Goal: Information Seeking & Learning: Check status

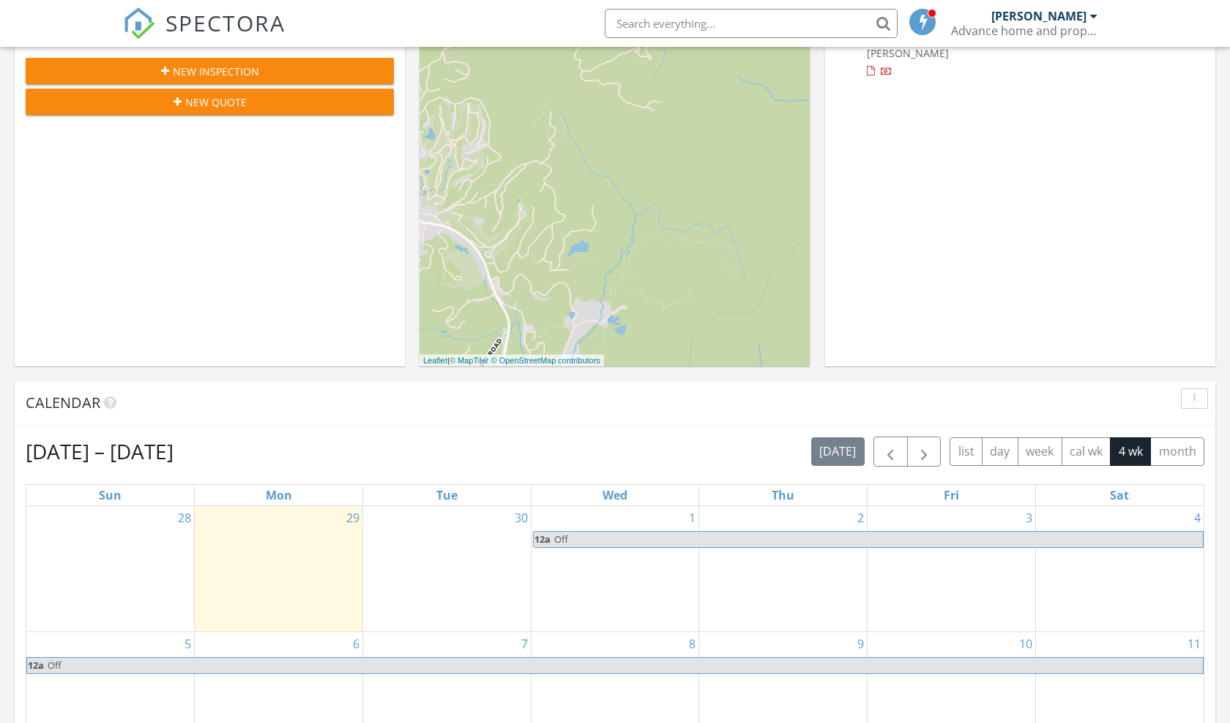
scroll to position [293, 0]
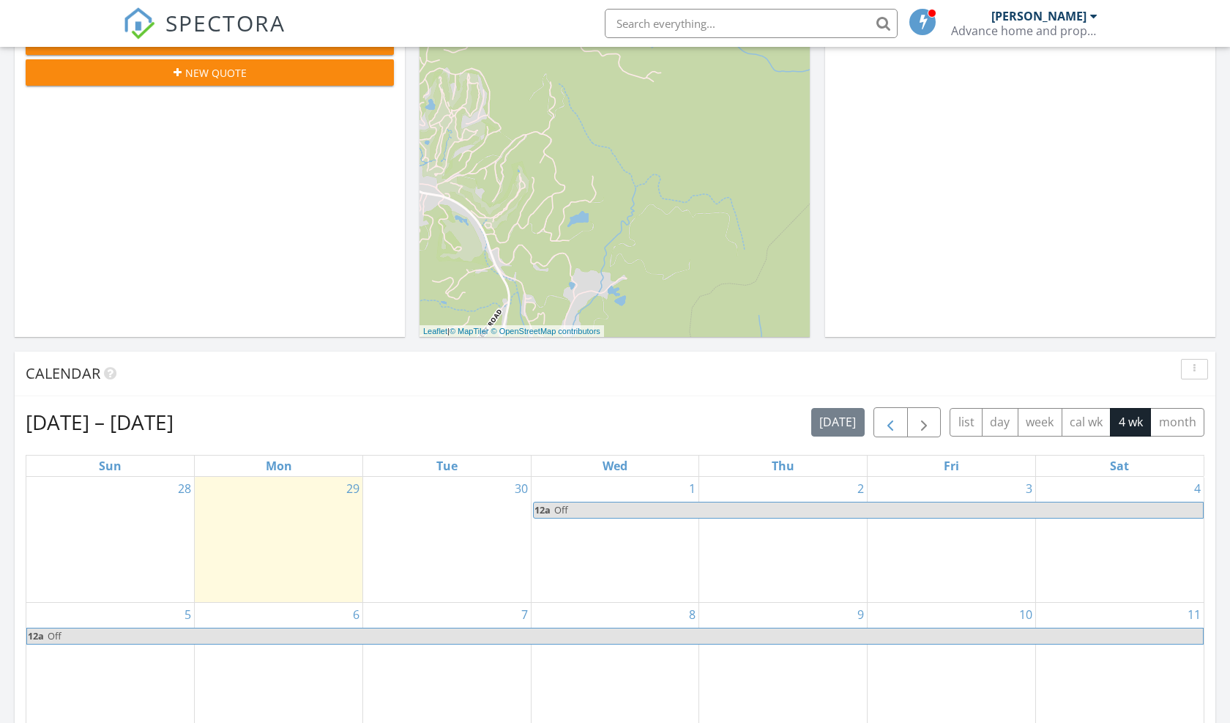
click at [885, 421] on span "button" at bounding box center [891, 423] width 18 height 18
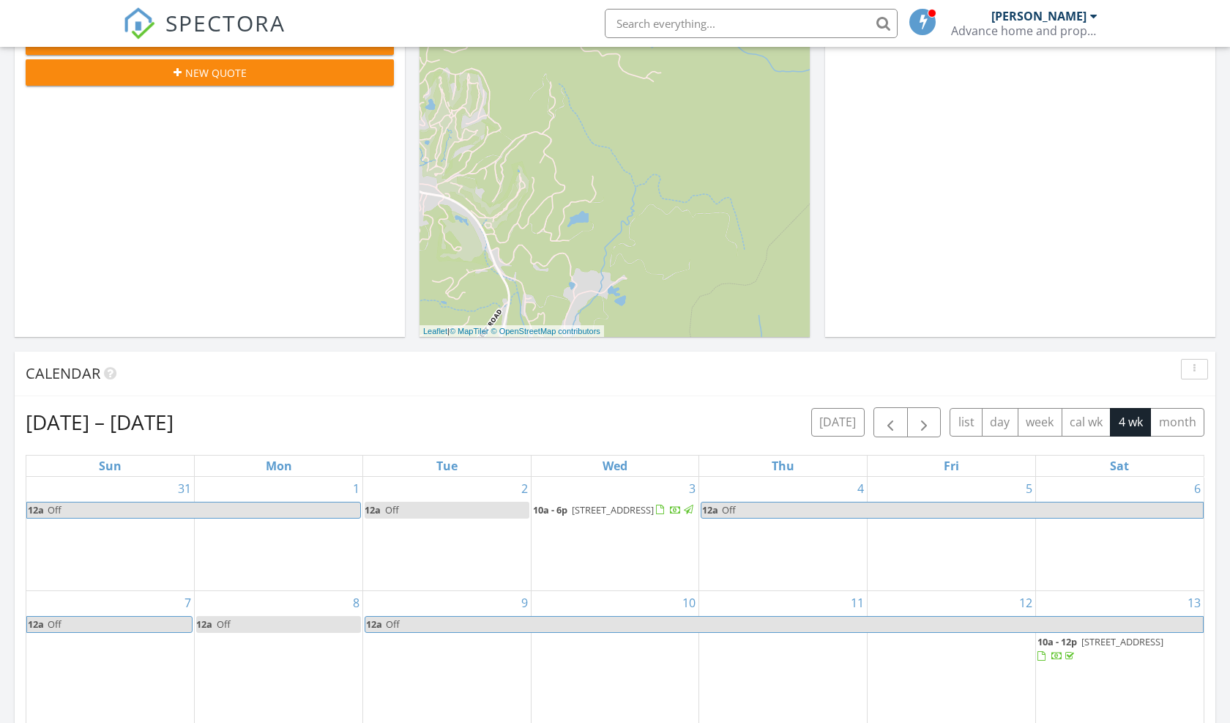
click at [1219, 552] on div "[DATE] [PERSON_NAME] No results found New Inspection New Quote Map + − Leaflet …" at bounding box center [615, 563] width 1230 height 1333
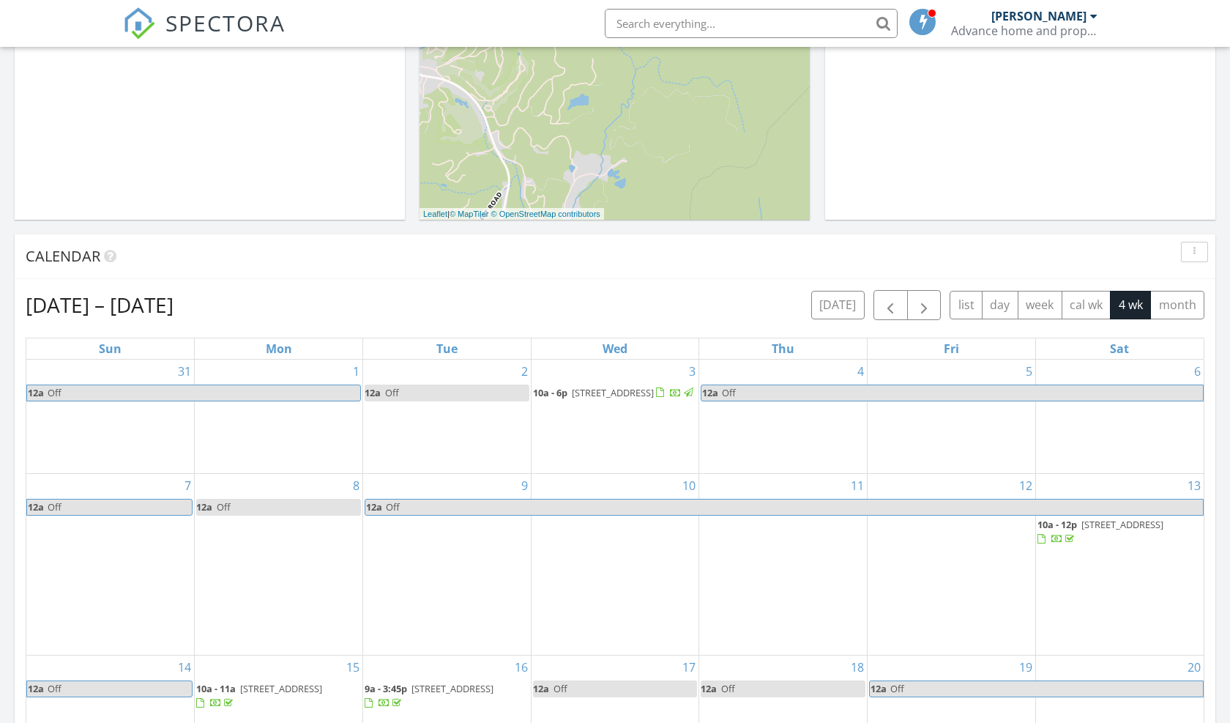
scroll to position [381, 0]
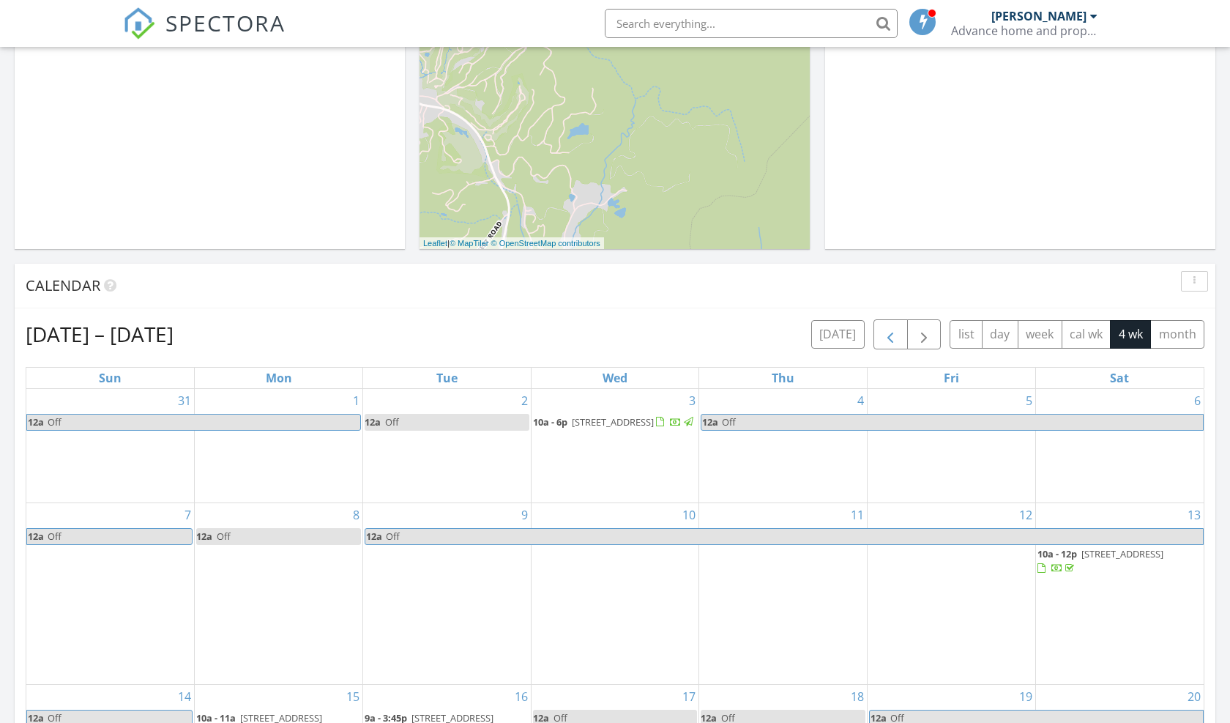
click at [892, 335] on span "button" at bounding box center [891, 335] width 18 height 18
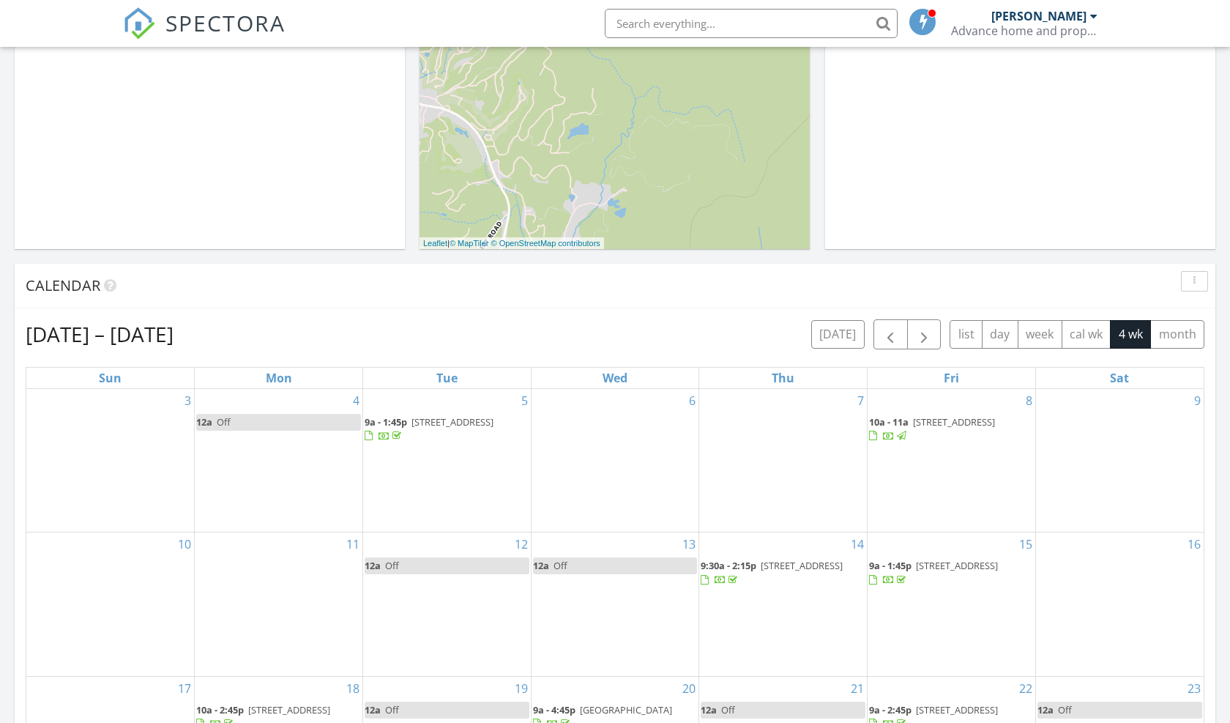
click at [1218, 420] on div "[DATE] [PERSON_NAME] No results found New Inspection New Quote Map + − Leaflet …" at bounding box center [615, 476] width 1230 height 1333
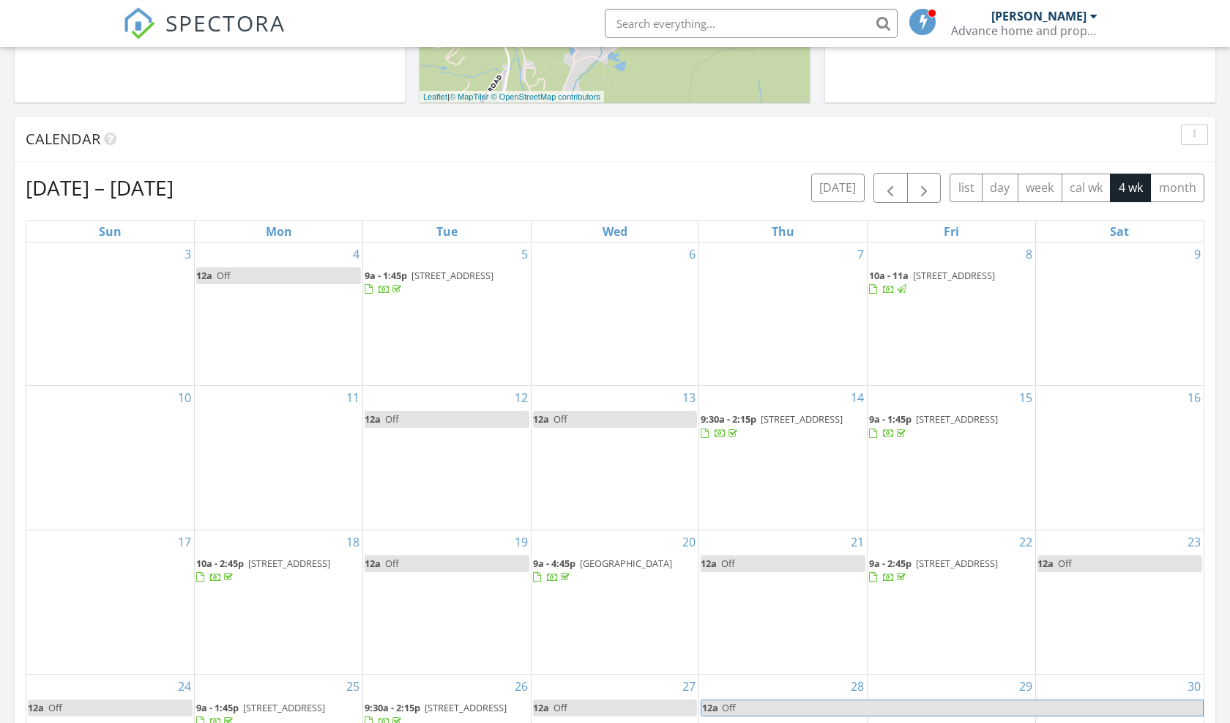
scroll to position [557, 0]
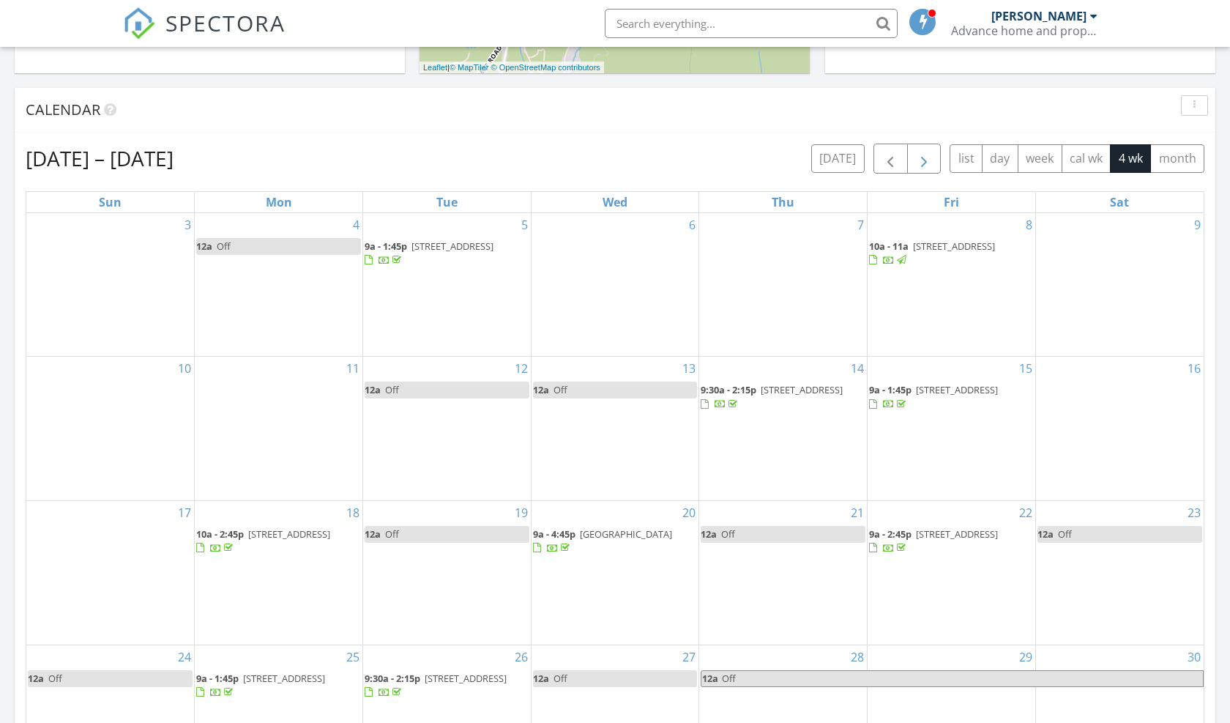
click at [927, 157] on span "button" at bounding box center [925, 159] width 18 height 18
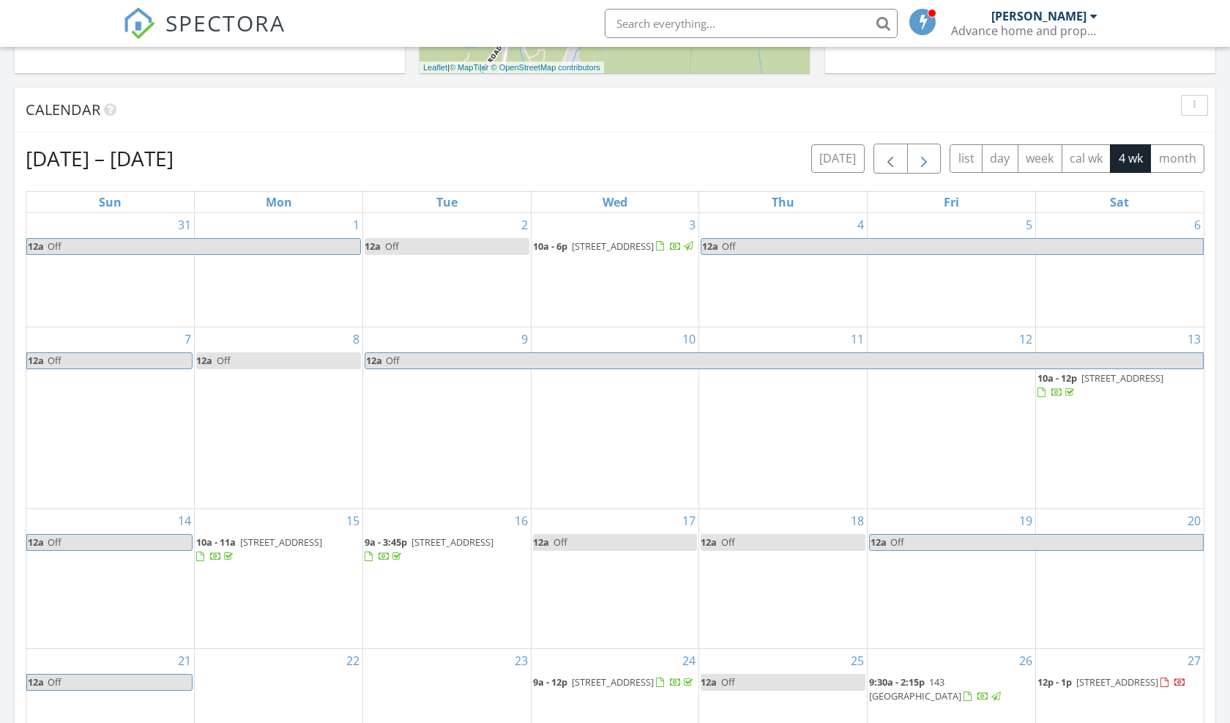
click at [925, 157] on span "button" at bounding box center [925, 159] width 18 height 18
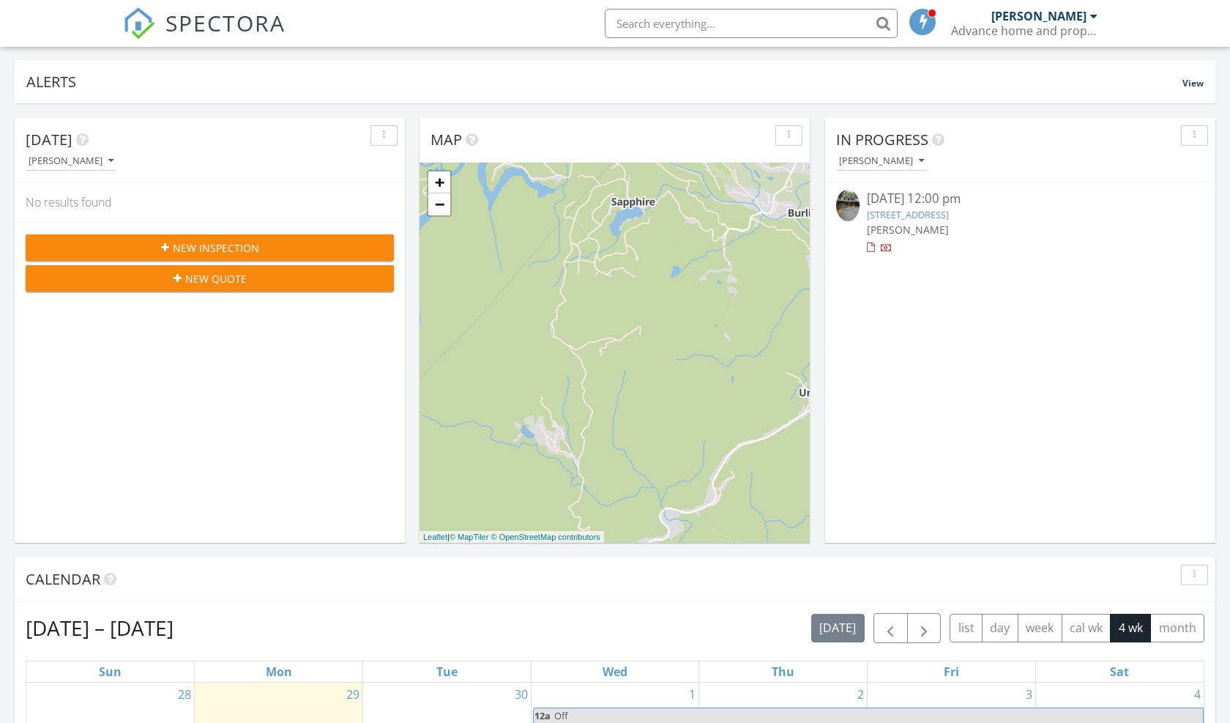
scroll to position [0, 0]
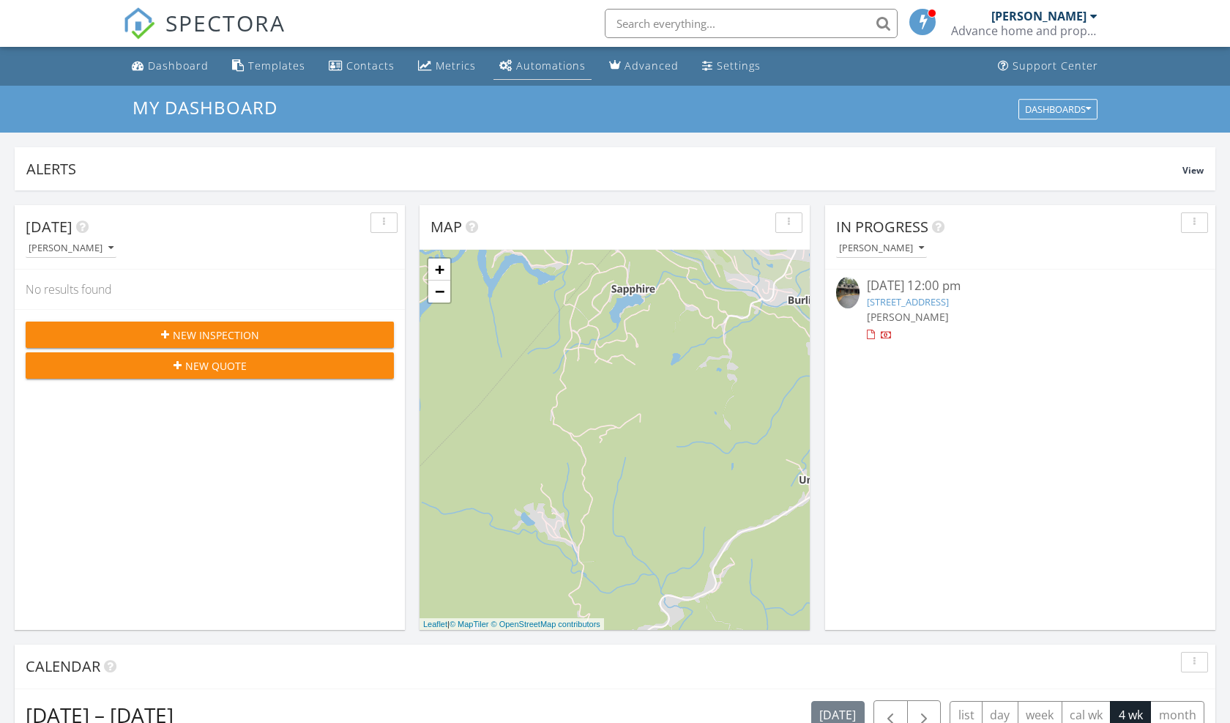
click at [520, 66] on div "Automations" at bounding box center [551, 66] width 70 height 14
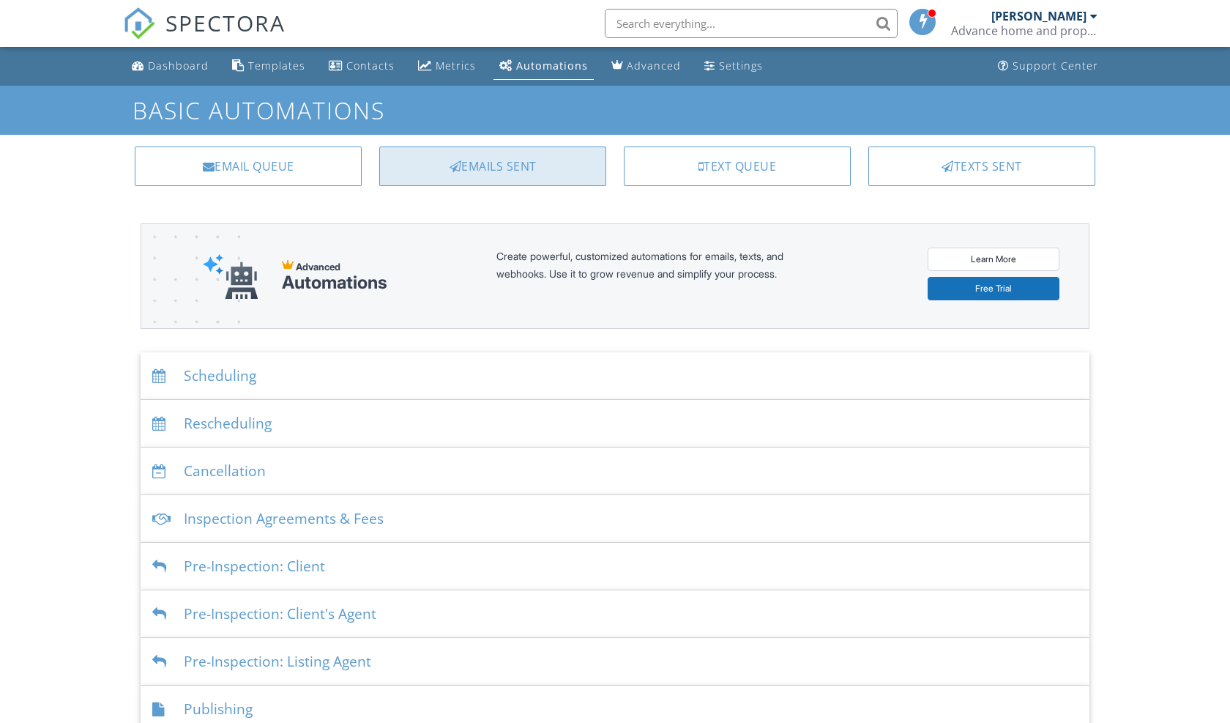
click at [513, 163] on div "Emails Sent" at bounding box center [492, 166] width 227 height 40
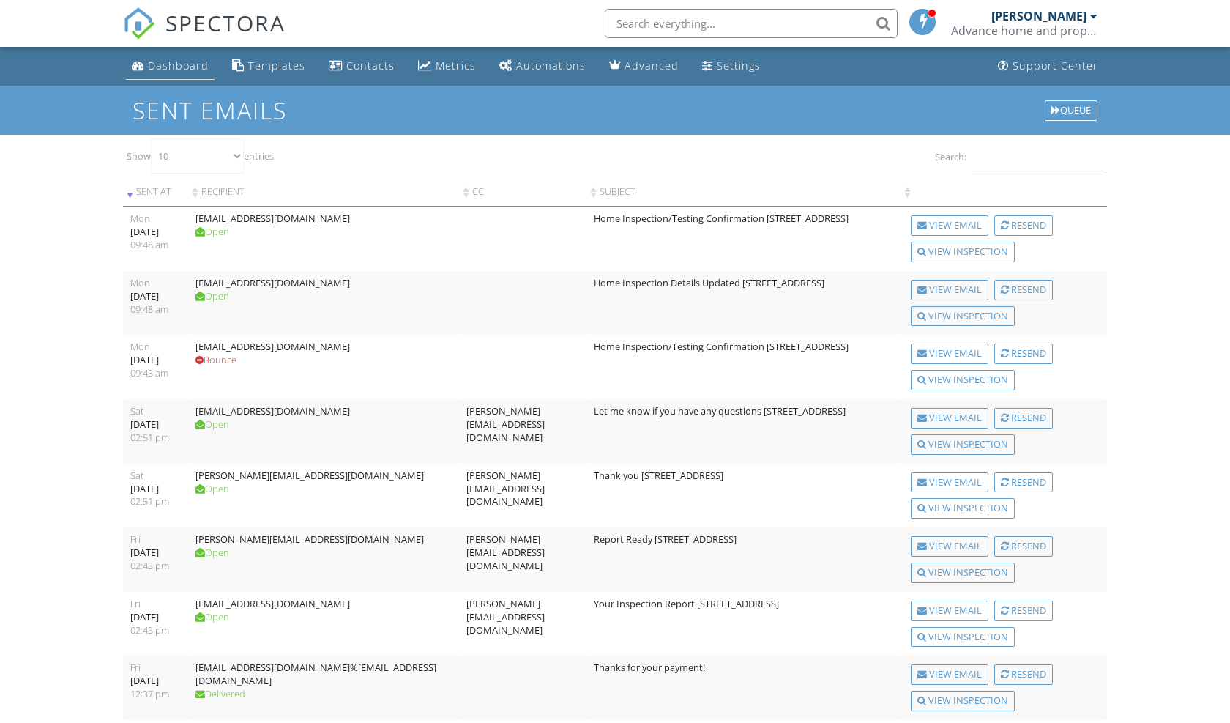
click at [190, 70] on div "Dashboard" at bounding box center [178, 66] width 61 height 14
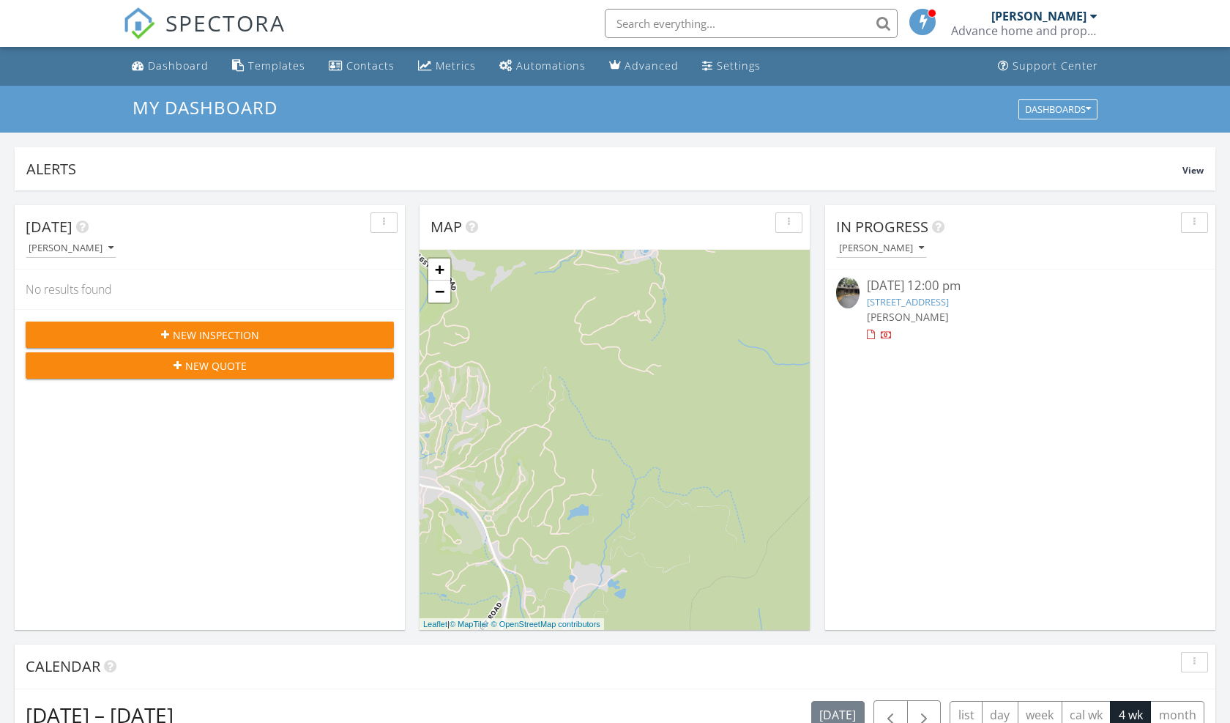
scroll to position [1334, 1231]
